Goal: Information Seeking & Learning: Learn about a topic

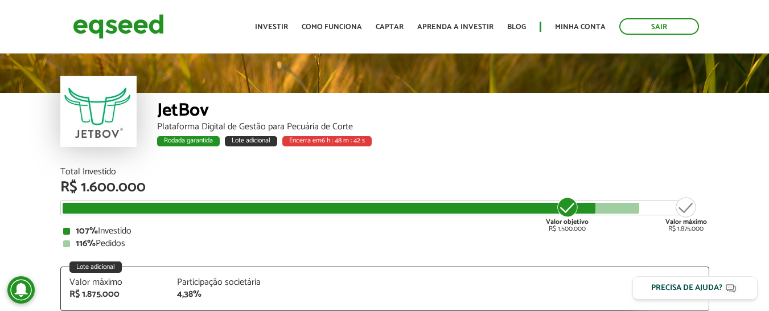
scroll to position [36, 0]
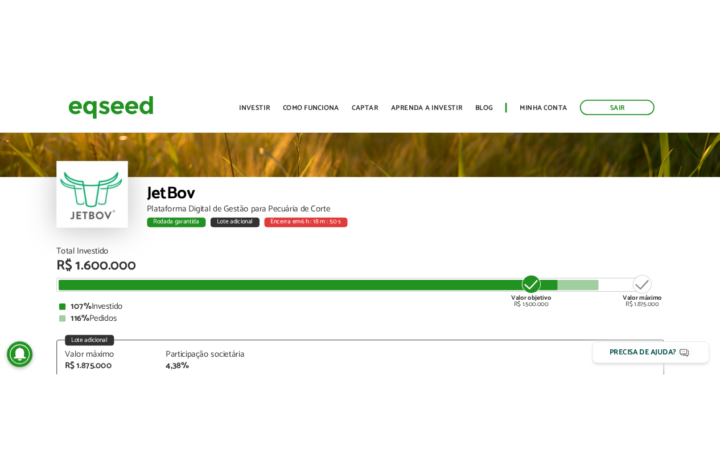
scroll to position [30, 0]
